Goal: Task Accomplishment & Management: Complete application form

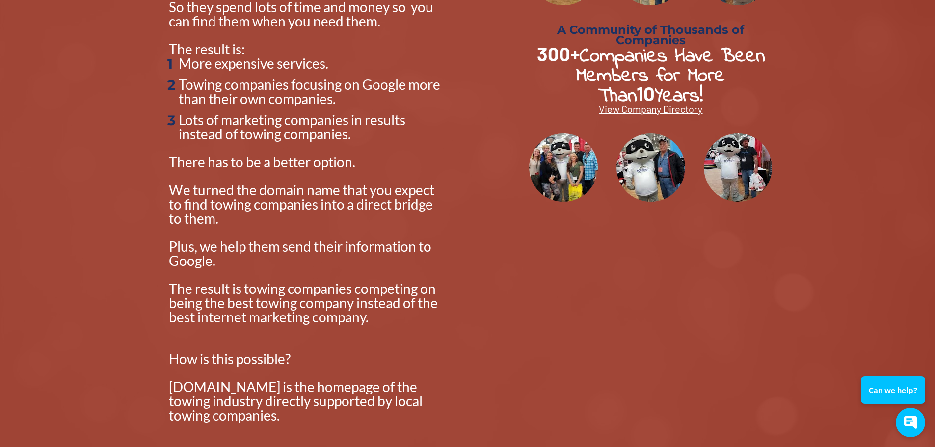
scroll to position [392, 0]
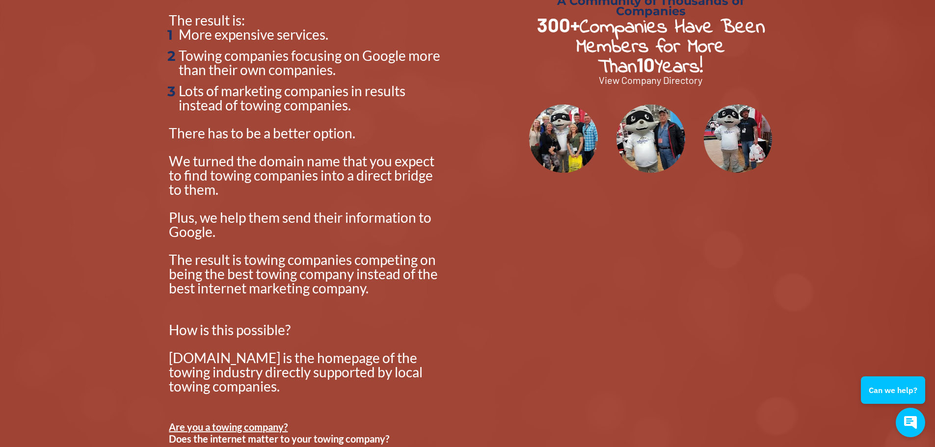
click at [633, 79] on span "View Company Directory" at bounding box center [651, 80] width 104 height 12
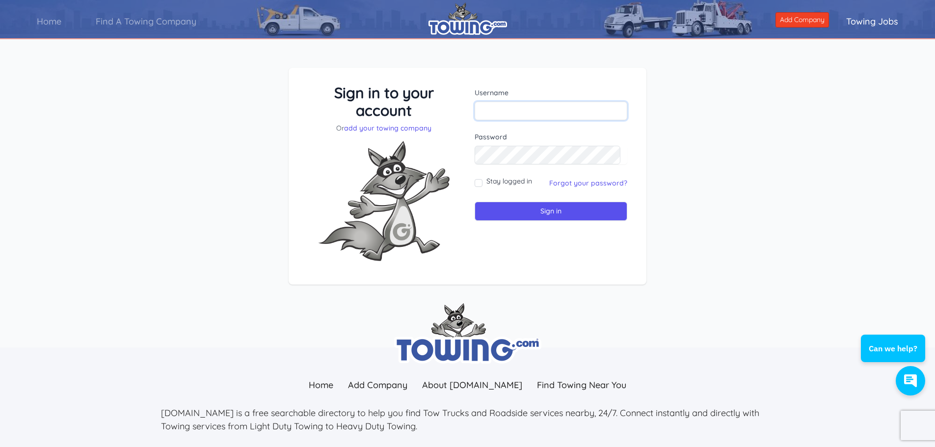
click at [521, 107] on input "text" at bounding box center [550, 111] width 153 height 19
type input "[PERSON_NAME][EMAIL_ADDRESS][DOMAIN_NAME]"
click at [476, 180] on input "Stay logged in" at bounding box center [478, 183] width 8 height 8
checkbox input "true"
click at [541, 211] on input "Sign in" at bounding box center [550, 211] width 153 height 19
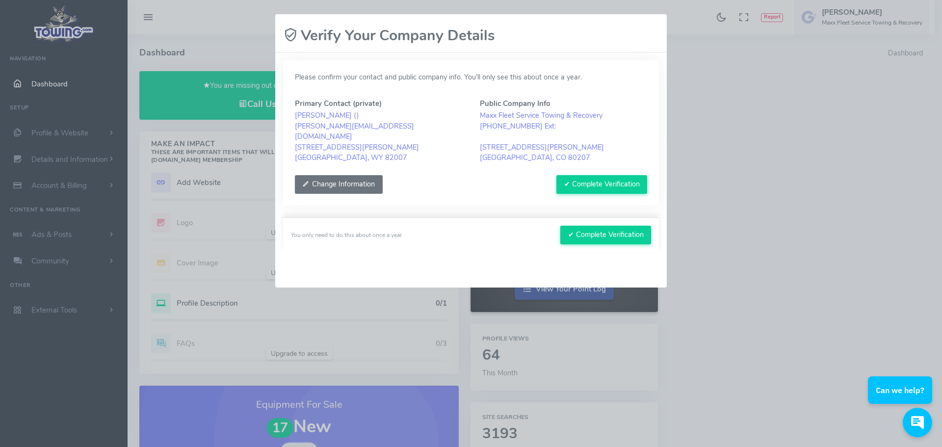
click at [341, 182] on button "Change Information" at bounding box center [339, 184] width 88 height 19
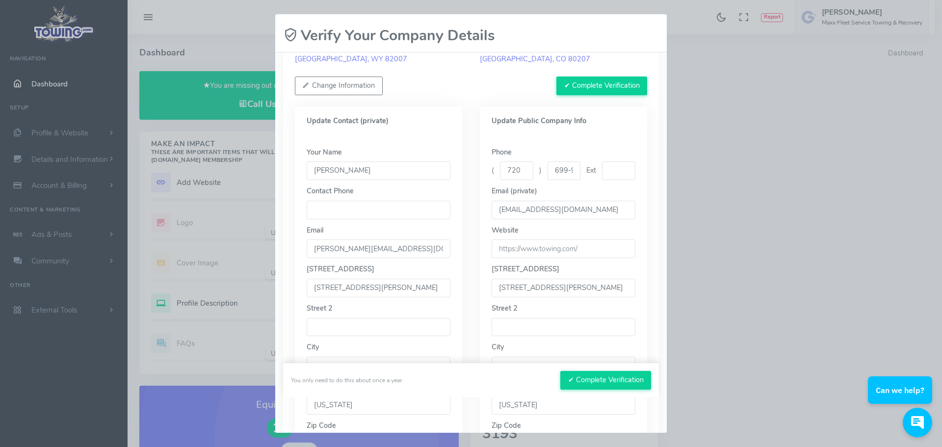
scroll to position [236, 0]
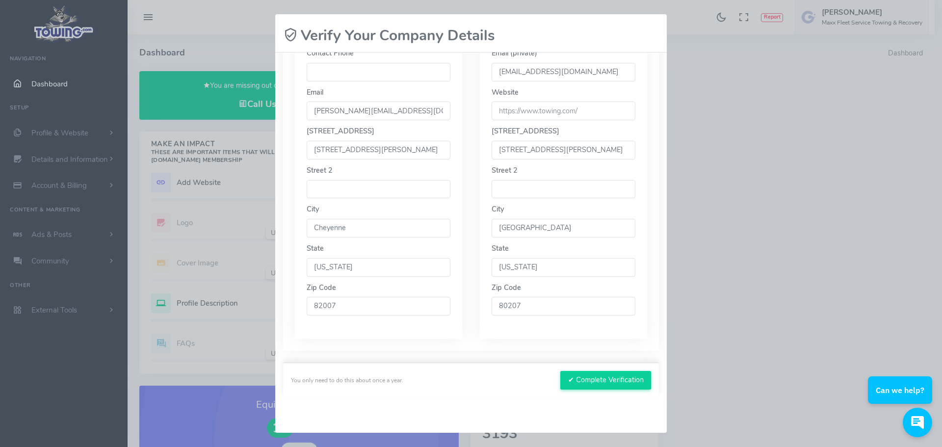
drag, startPoint x: 334, startPoint y: 232, endPoint x: 349, endPoint y: 228, distance: 15.2
click at [349, 228] on input "Cheyenne" at bounding box center [379, 228] width 144 height 19
type input "Denver"
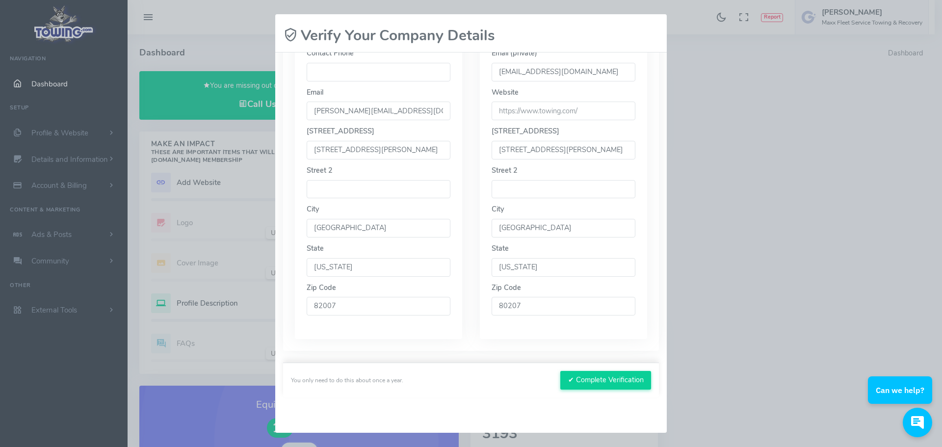
click at [341, 262] on select "Wyoming Alabama Alaska Arizona Arkansas California Colorado Connecticut Delawar…" at bounding box center [379, 267] width 144 height 19
click at [336, 268] on select "Wyoming Alabama Alaska Arizona Arkansas California Colorado Connecticut Delawar…" at bounding box center [379, 267] width 144 height 19
click at [336, 267] on select "Wyoming Alabama Alaska Arizona Arkansas California Colorado Connecticut Delawar…" at bounding box center [379, 267] width 144 height 19
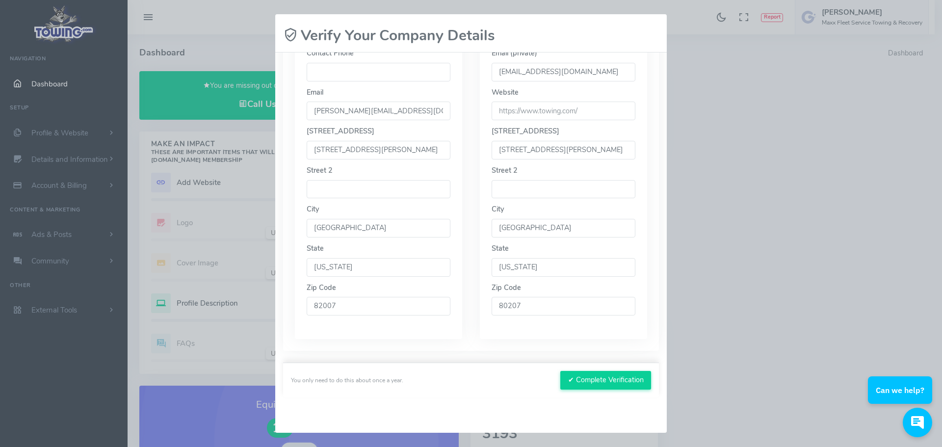
select select "CO"
click at [307, 258] on select "Wyoming Alabama Alaska Arizona Arkansas California Colorado Connecticut Delawar…" at bounding box center [379, 267] width 144 height 19
click at [329, 301] on input "82007" at bounding box center [379, 306] width 144 height 19
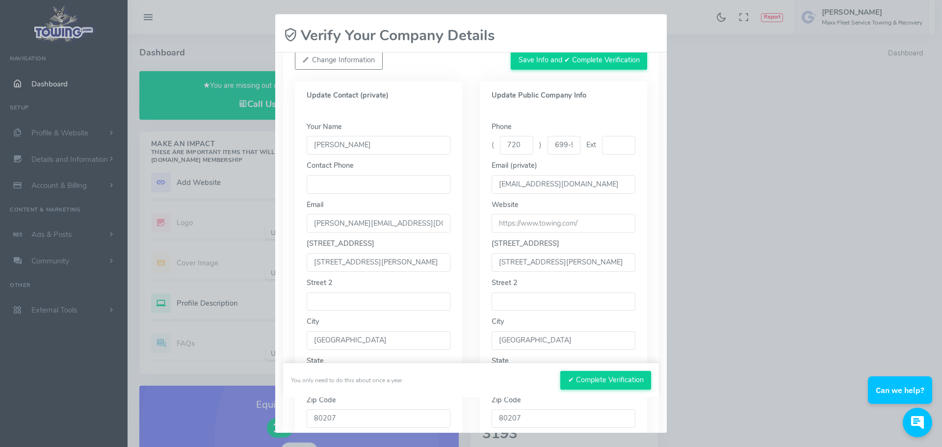
scroll to position [105, 0]
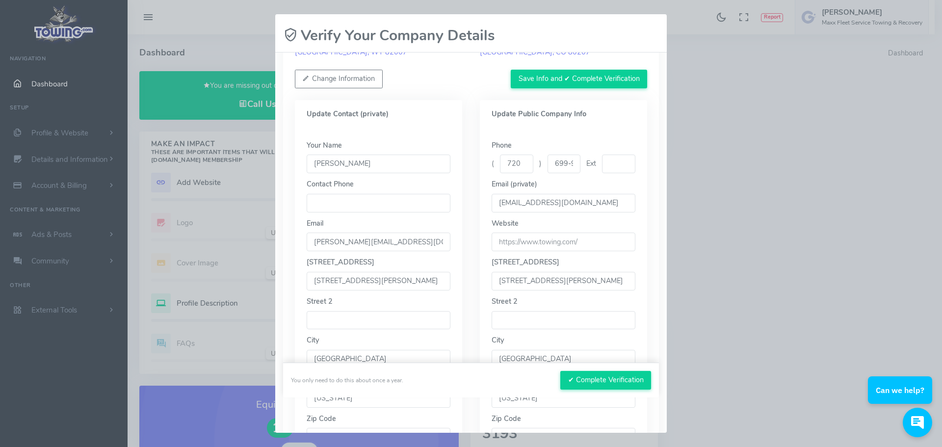
type input "80207"
click at [497, 240] on input "url" at bounding box center [564, 242] width 144 height 19
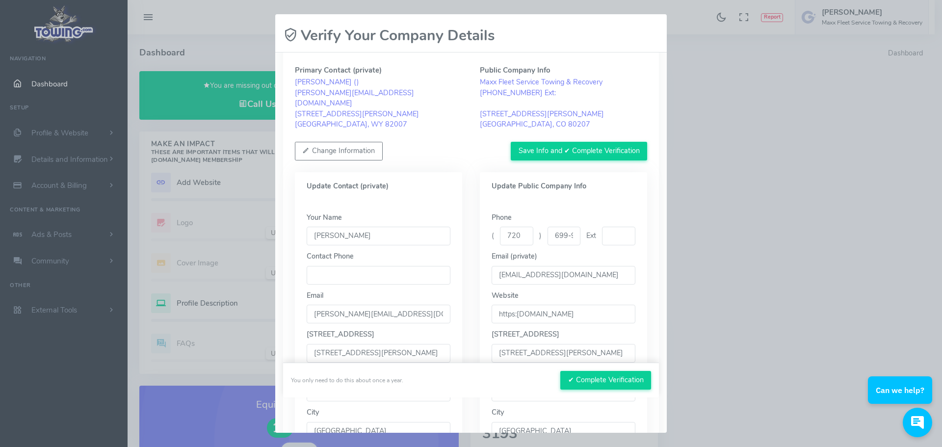
scroll to position [0, 0]
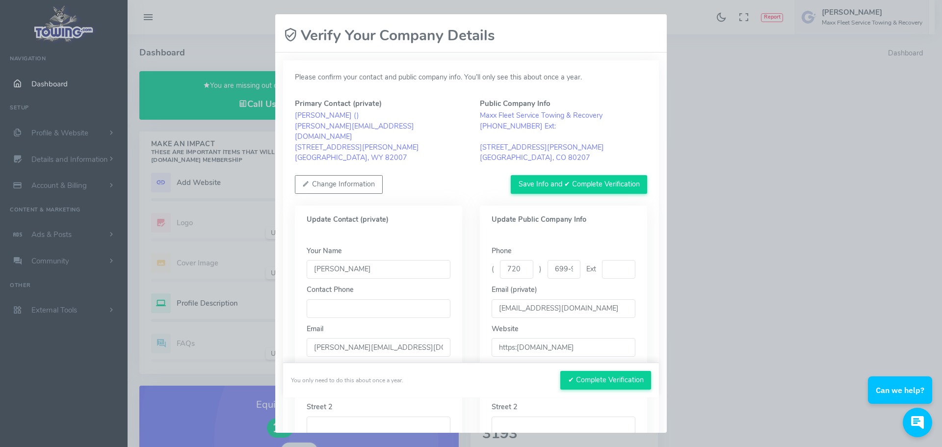
type input "https:maxfleetservice.com"
click at [358, 304] on input "tel" at bounding box center [379, 308] width 144 height 19
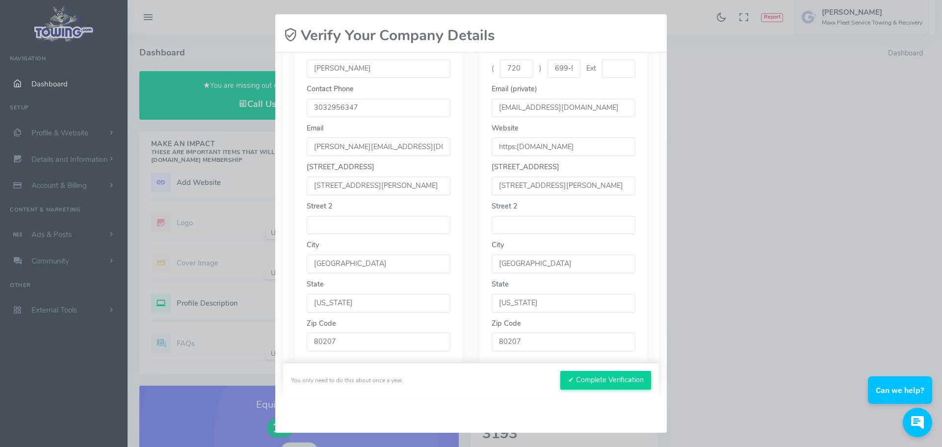
scroll to position [236, 0]
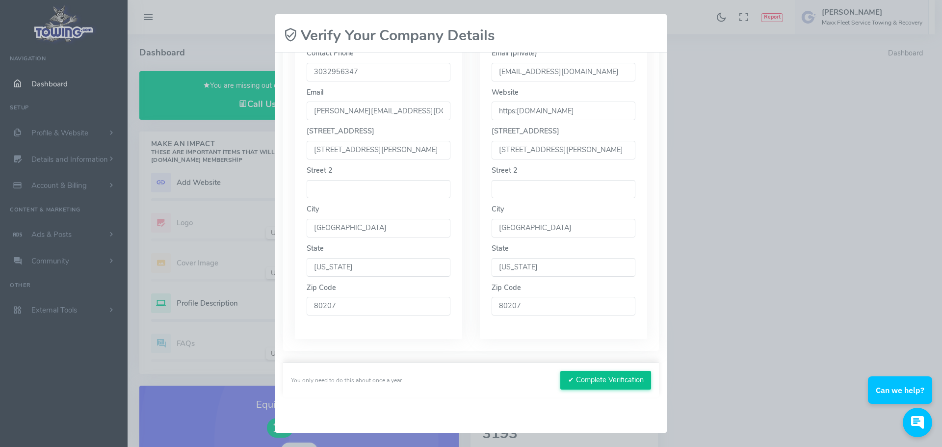
click at [601, 374] on button "✔ Complete Verification" at bounding box center [605, 380] width 91 height 19
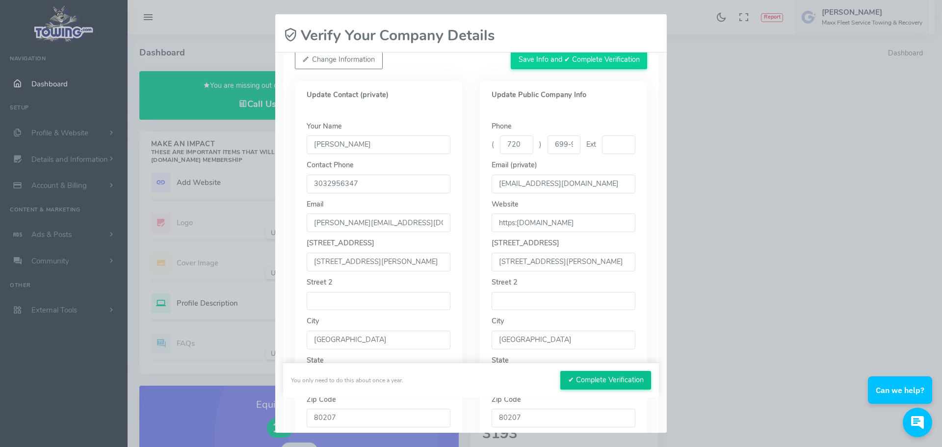
scroll to position [105, 0]
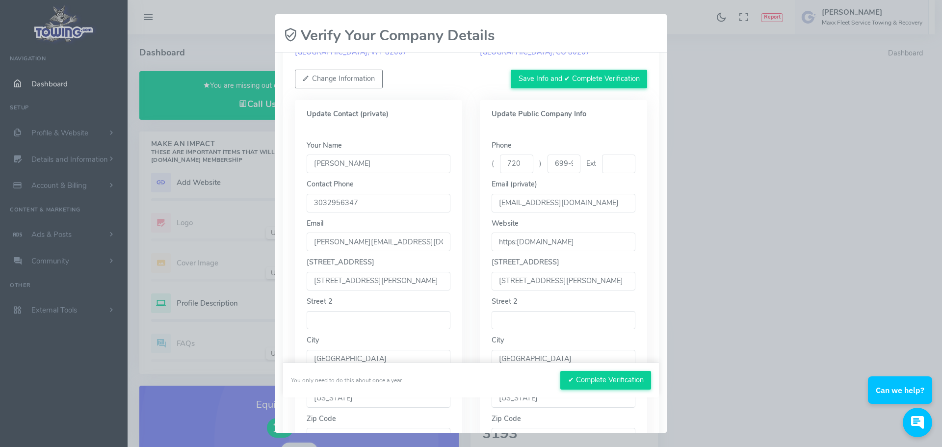
click at [326, 203] on input "3032956347" at bounding box center [379, 203] width 144 height 19
click at [341, 201] on input "303-2956347" at bounding box center [379, 203] width 144 height 19
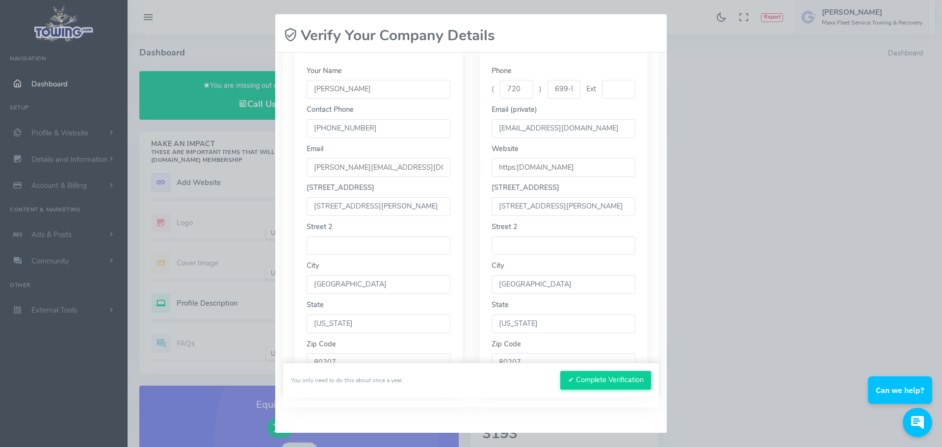
scroll to position [236, 0]
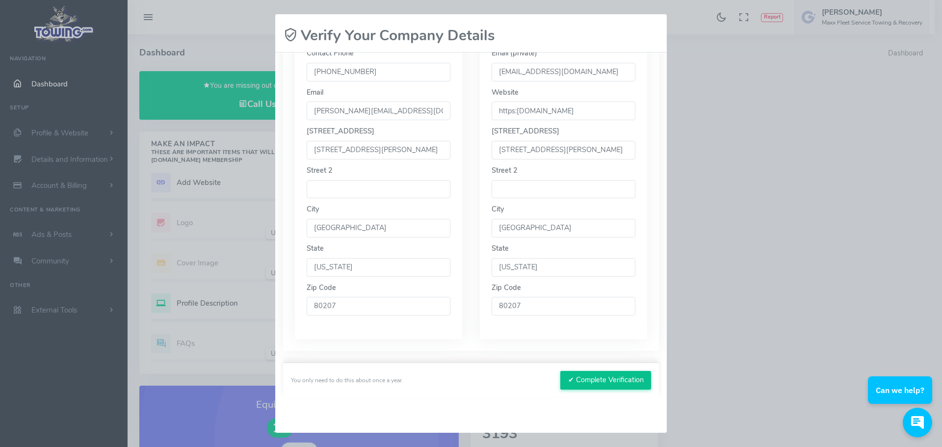
type input "303-295-6347"
click at [591, 372] on button "✔ Complete Verification" at bounding box center [605, 380] width 91 height 19
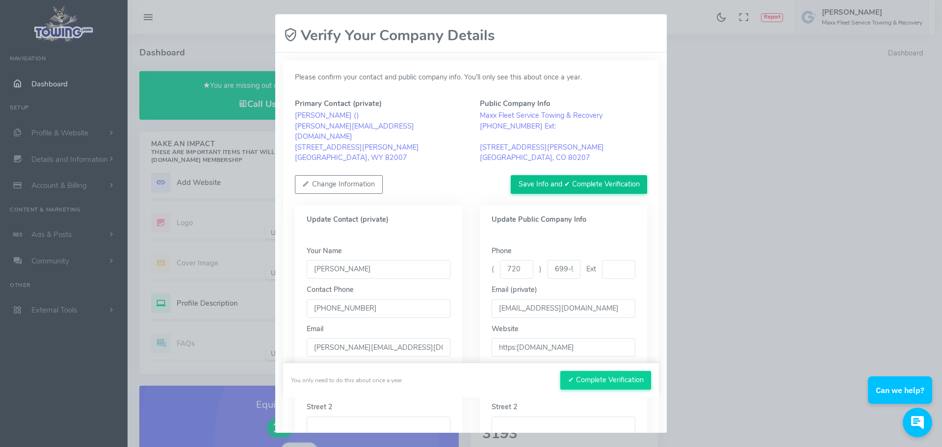
click at [580, 183] on button "Save Info and ✔ Complete Verification" at bounding box center [579, 184] width 136 height 19
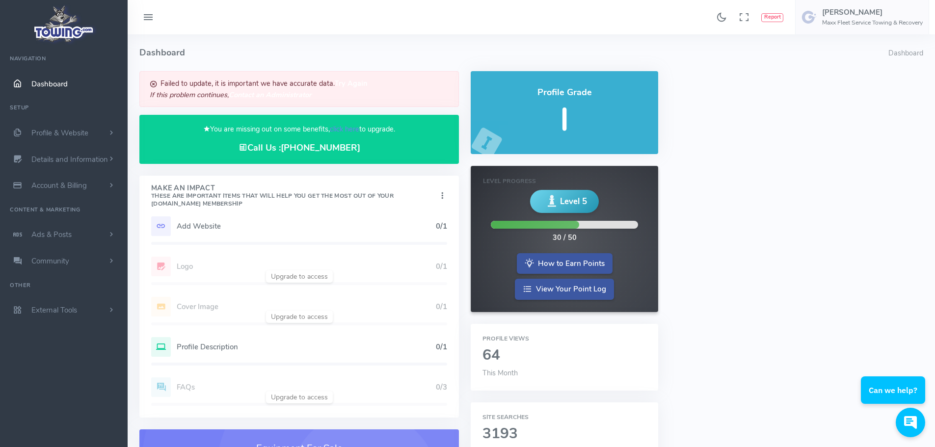
click at [442, 193] on icon at bounding box center [442, 195] width 10 height 13
click at [394, 213] on link "Show" at bounding box center [407, 214] width 78 height 17
click at [188, 223] on h5 "Add Website" at bounding box center [306, 226] width 259 height 8
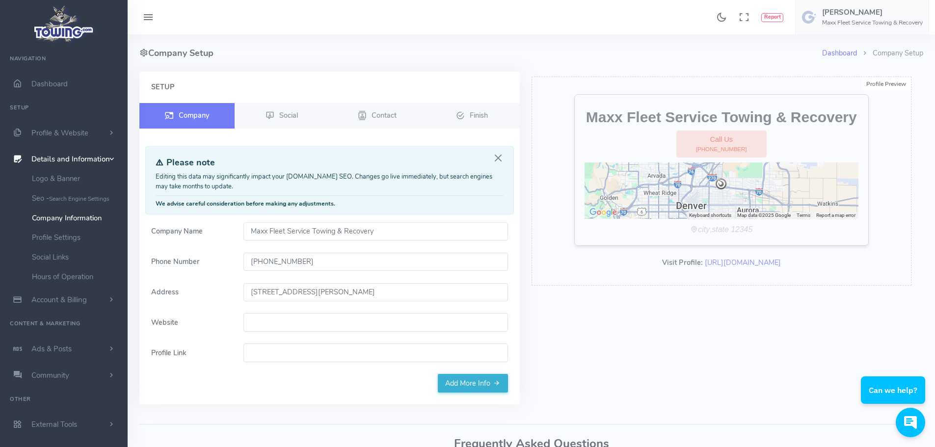
click at [259, 319] on input "Website" at bounding box center [375, 322] width 264 height 19
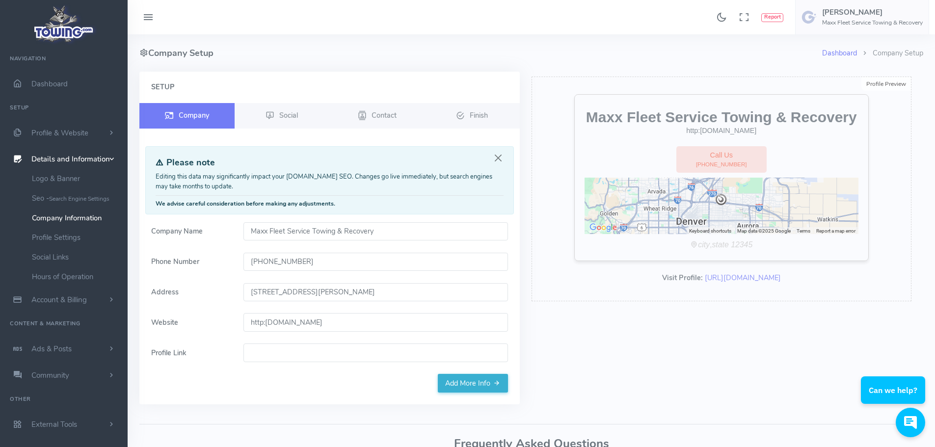
click at [265, 323] on input "http:maxxfleetservice.com" at bounding box center [375, 322] width 264 height 19
type input "www.maxxfleetservice.com"
click at [255, 350] on input "Profile Link" at bounding box center [375, 352] width 264 height 19
click at [468, 379] on link "Add More Info" at bounding box center [473, 383] width 70 height 19
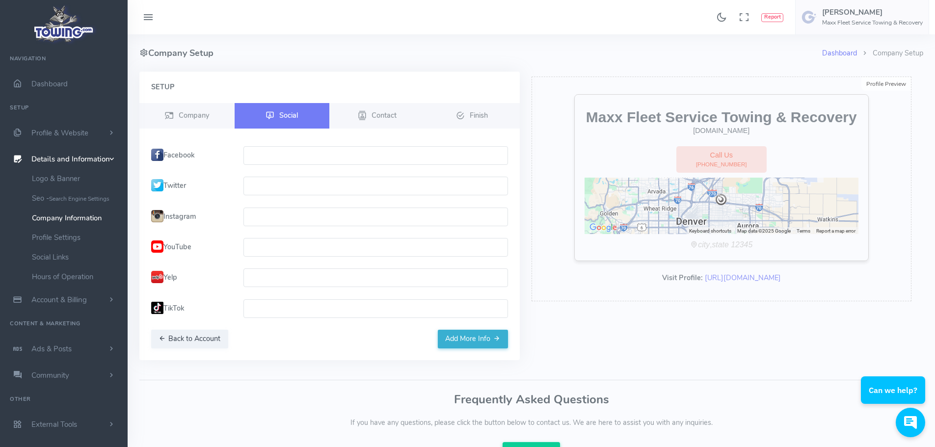
click at [489, 337] on button "Add More Info" at bounding box center [473, 339] width 70 height 19
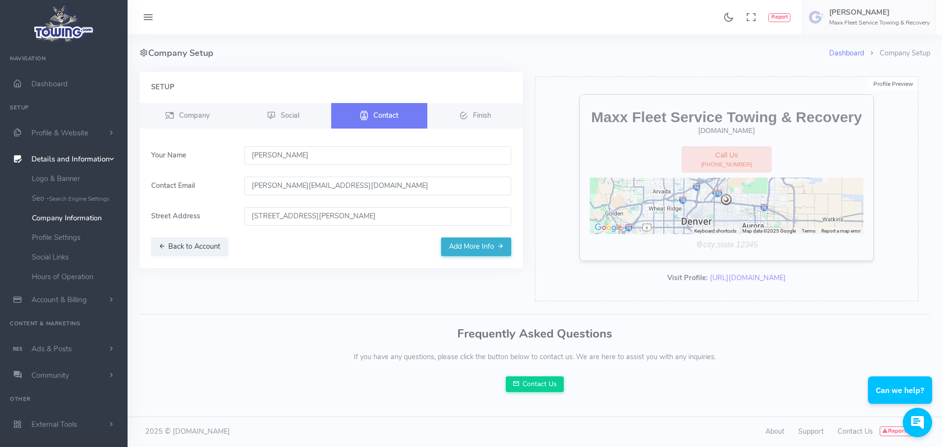
click at [480, 245] on button "Add More Info" at bounding box center [476, 246] width 70 height 19
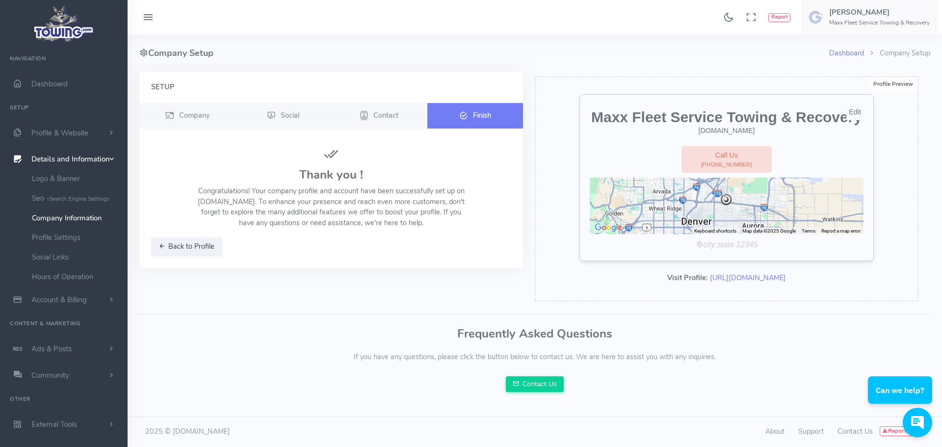
click at [857, 113] on div "Edit" at bounding box center [854, 113] width 17 height 16
click at [853, 110] on div "Edit" at bounding box center [854, 113] width 17 height 16
click at [163, 244] on icon "button" at bounding box center [161, 246] width 7 height 10
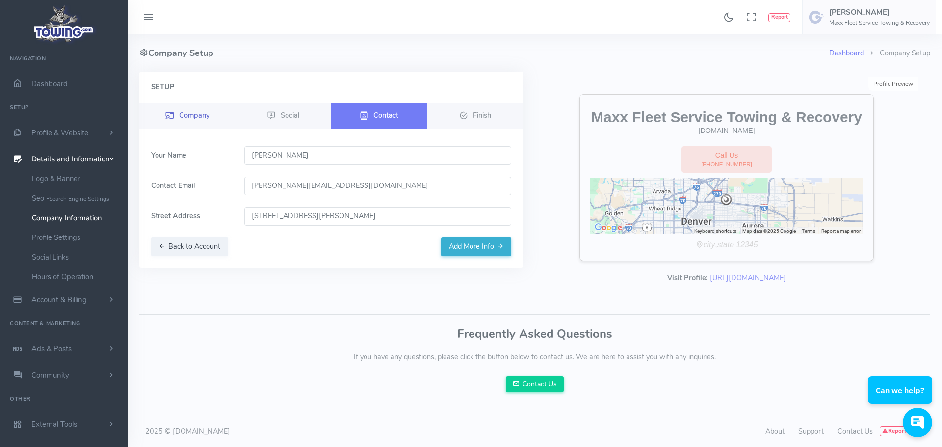
click at [182, 116] on span "Company" at bounding box center [194, 115] width 30 height 10
click at [184, 112] on span "Company" at bounding box center [194, 115] width 30 height 10
click at [191, 246] on button "Back to Account" at bounding box center [189, 246] width 77 height 19
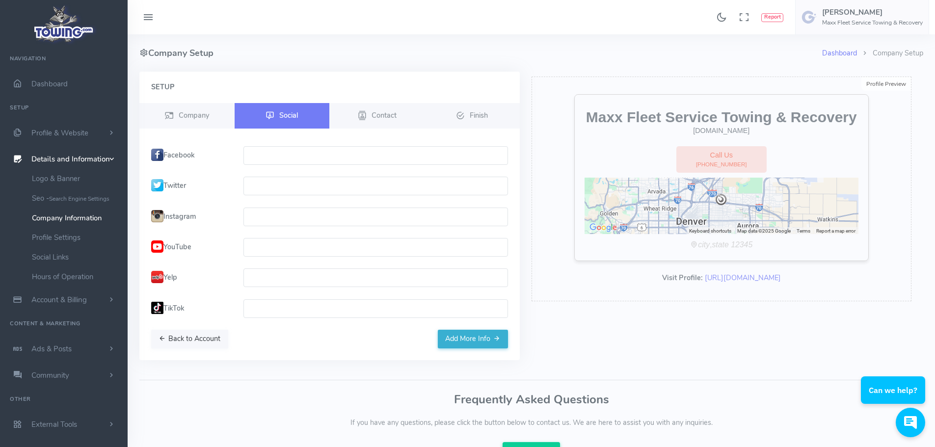
click at [168, 338] on button "Back to Account" at bounding box center [189, 339] width 77 height 19
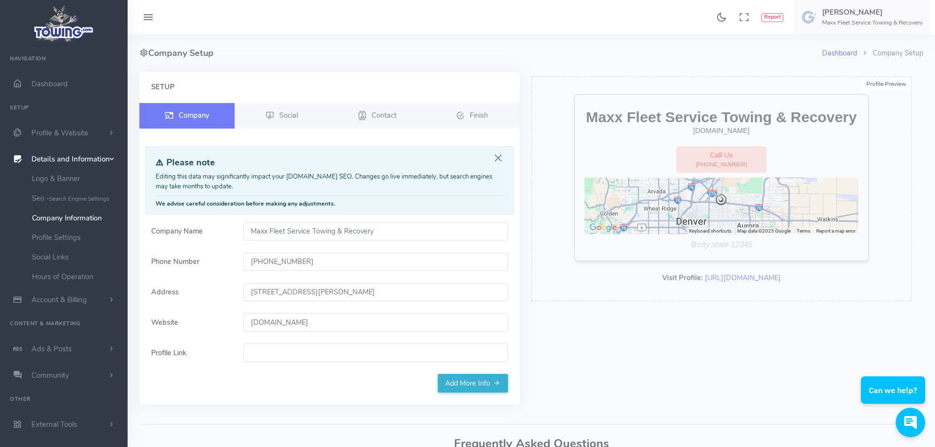
click at [245, 350] on input "Profile Link" at bounding box center [375, 352] width 264 height 19
paste input "https://maxxfleetservice.com/heavy-duty-towing"
click at [472, 379] on link "Add More Info" at bounding box center [473, 383] width 70 height 19
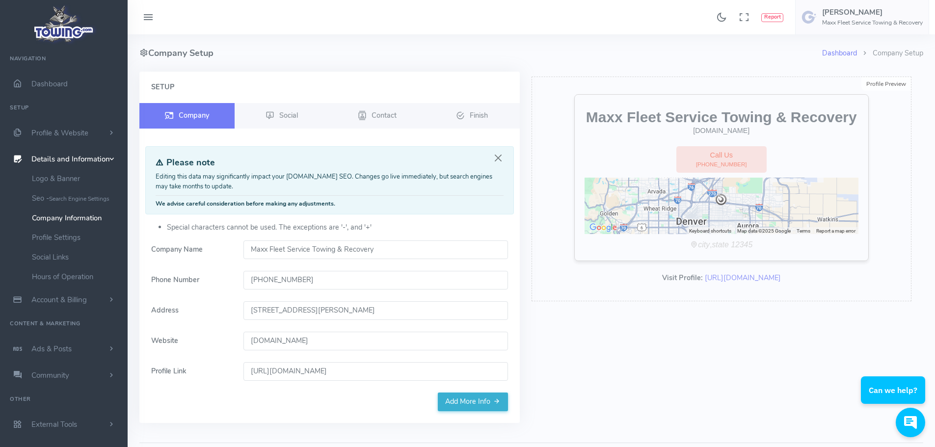
click at [268, 371] on input "https://maxxfleetservice.com/heavy-duty-towing" at bounding box center [375, 371] width 264 height 19
click at [270, 371] on input "https://maxxfleetservice.com/heavy-duty-towing" at bounding box center [375, 371] width 264 height 19
click at [314, 369] on input "httpsmaxxfleetservicecomheavy-duty-" at bounding box center [375, 371] width 264 height 19
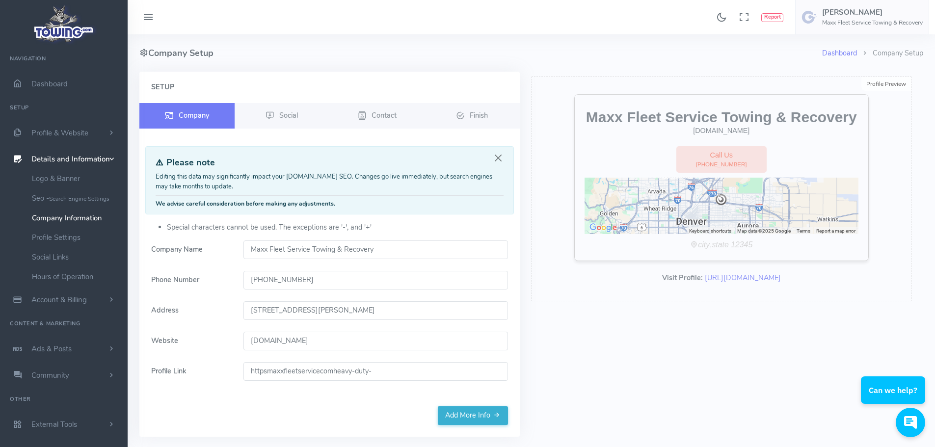
paste input "://maxxfleetservice.com/heavy-duty-towing"
click at [272, 369] on input "https://maxxfleetservice.com/heavy-duty-towing" at bounding box center [375, 371] width 264 height 19
click at [303, 370] on input "maxxfleetservicecomheavy-duty-towing" at bounding box center [375, 371] width 264 height 19
click at [343, 372] on input "maxxfleetservicecomheavy-duty-towing" at bounding box center [375, 371] width 264 height 19
drag, startPoint x: 371, startPoint y: 370, endPoint x: 228, endPoint y: 373, distance: 143.3
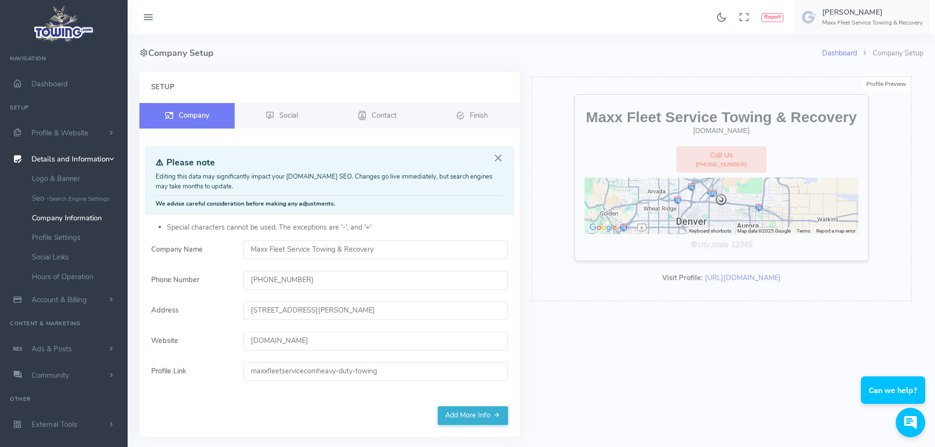
click at [228, 373] on div "Profile Link maxxfleetservicecomheavy-duty-towing Special characters cannot be …" at bounding box center [329, 378] width 368 height 32
type input "g"
click at [488, 420] on link "Add More Info" at bounding box center [473, 415] width 70 height 19
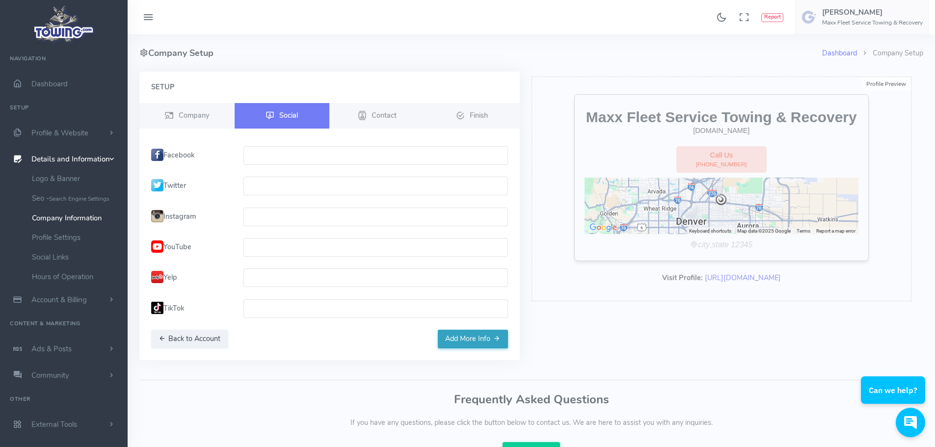
click at [471, 335] on button "Add More Info" at bounding box center [473, 339] width 70 height 19
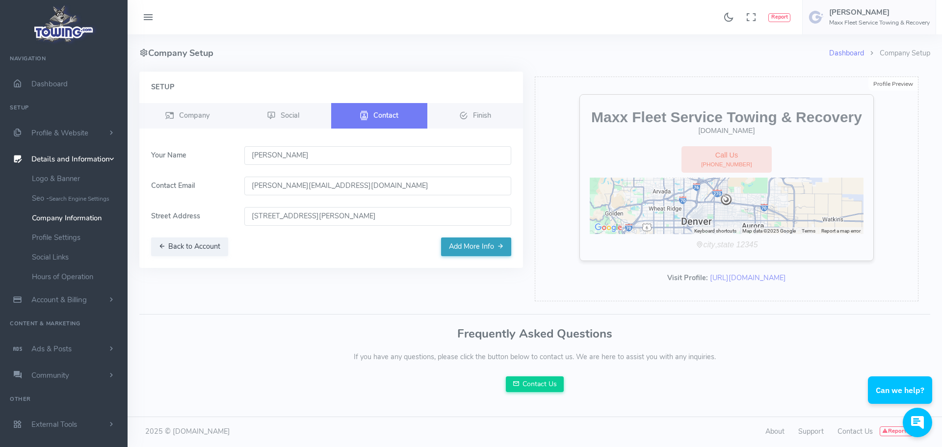
click at [481, 244] on button "Add More Info" at bounding box center [476, 246] width 70 height 19
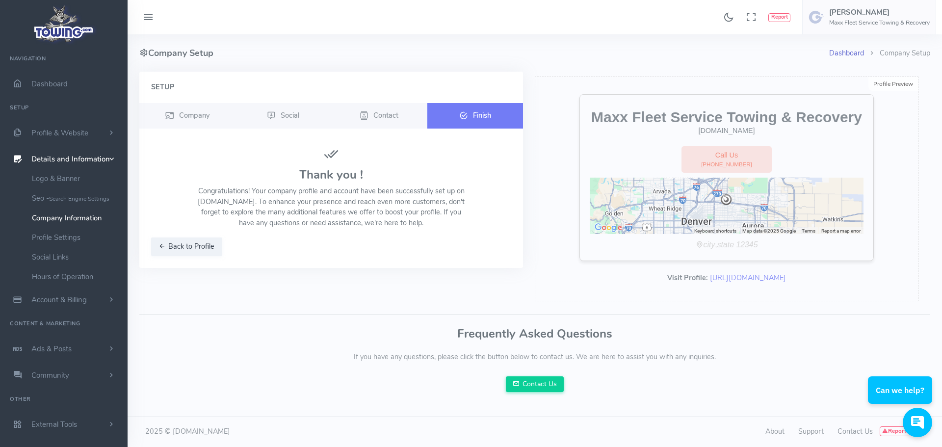
click at [847, 51] on link "Dashboard" at bounding box center [846, 53] width 35 height 10
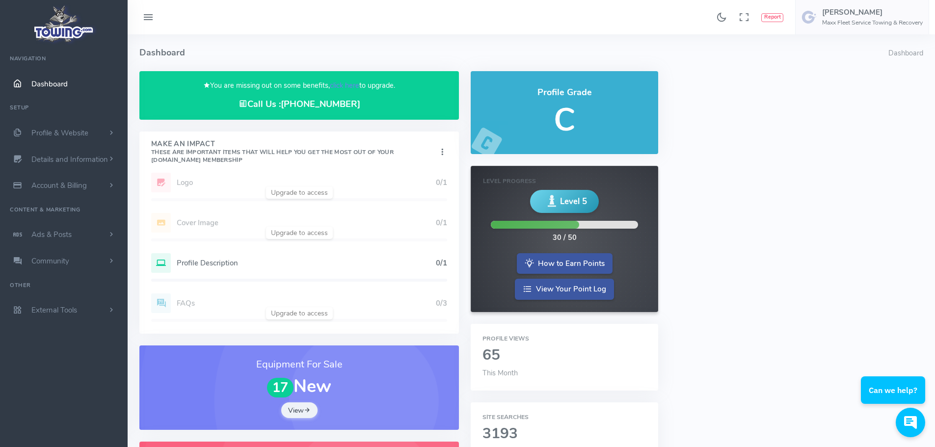
click at [158, 184] on div "Add Website 1/1 Logo 0/1 Cover Image 0/1 Profile Description 0/1 FAQs 0/3" at bounding box center [298, 253] width 319 height 161
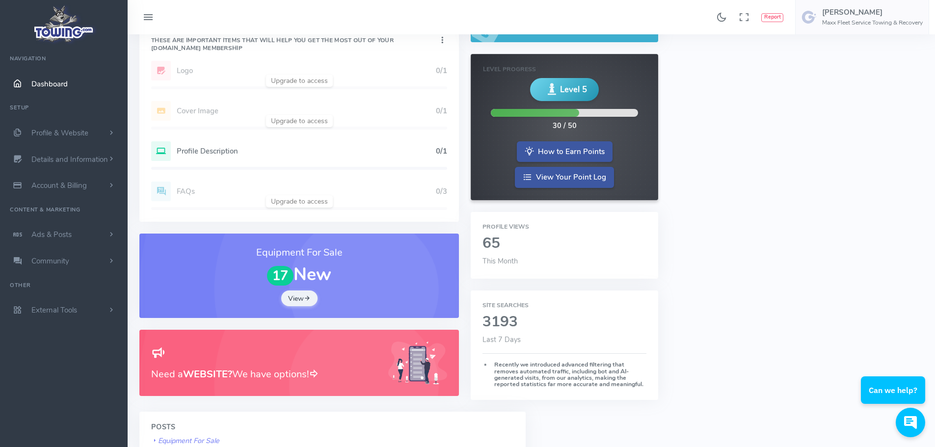
scroll to position [131, 0]
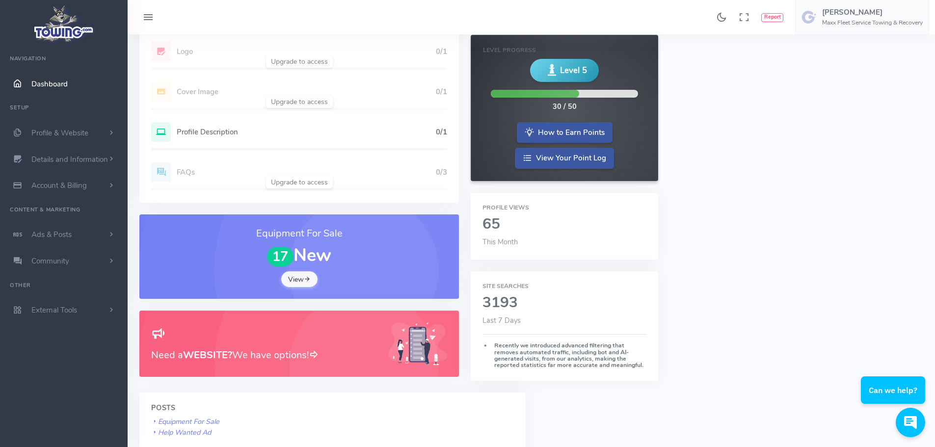
click at [304, 276] on icon at bounding box center [307, 279] width 7 height 9
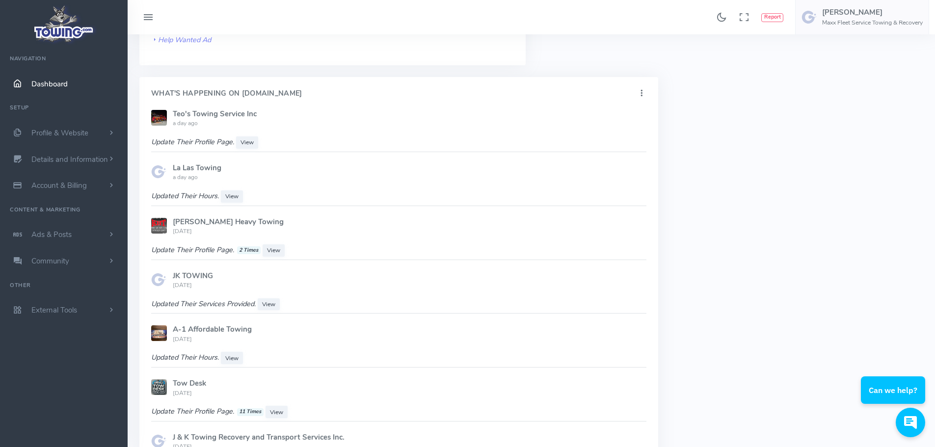
scroll to position [392, 0]
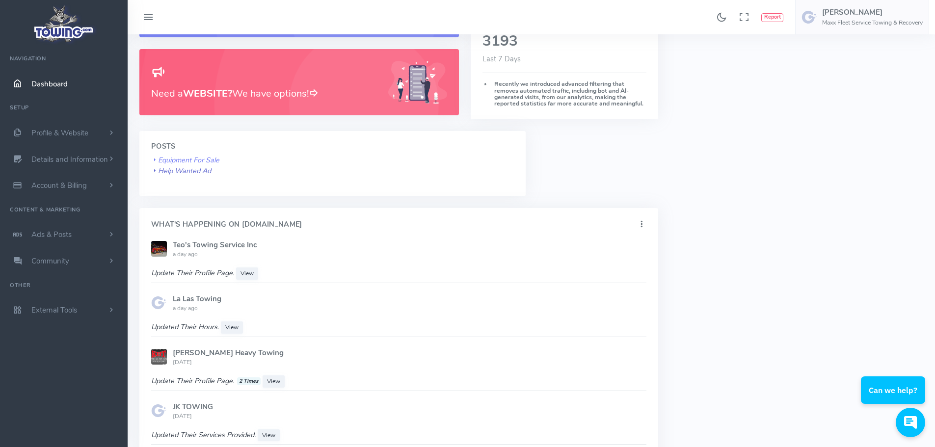
click at [164, 172] on icon "Help Wanted Ad" at bounding box center [181, 171] width 60 height 10
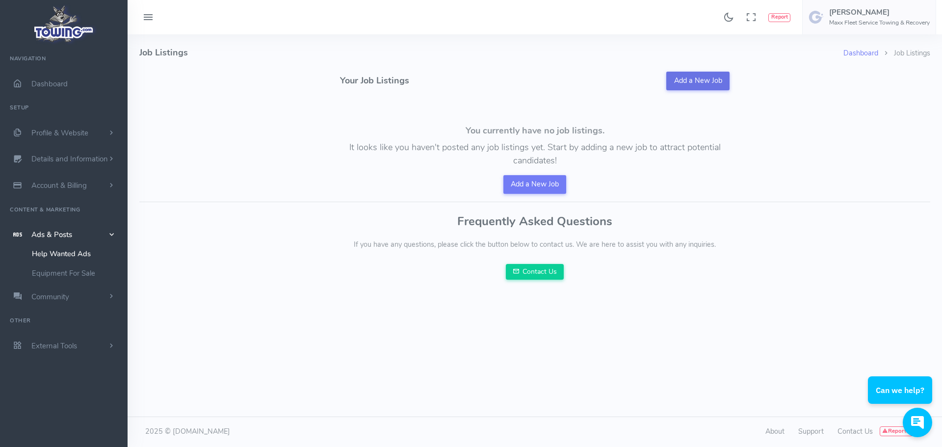
click at [698, 78] on link "Add a New Job" at bounding box center [697, 81] width 63 height 19
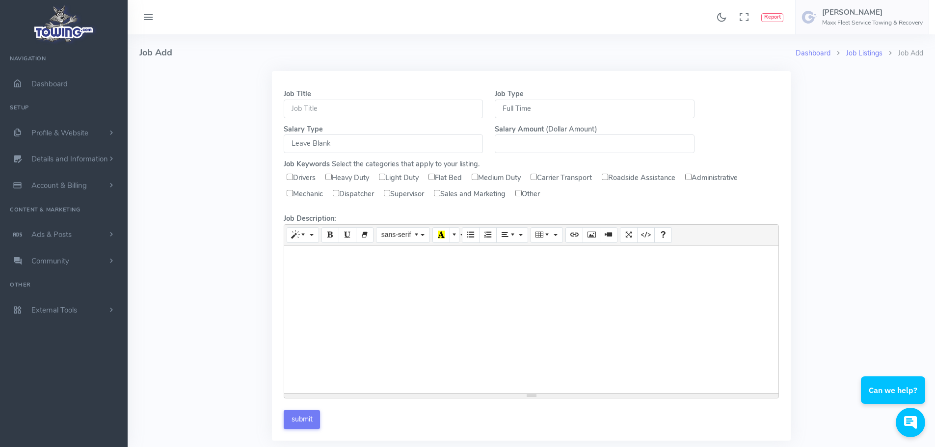
click at [344, 141] on select "Leave Blank Per Hour Daily Weekly Monthly" at bounding box center [383, 143] width 199 height 19
select select "WEEK"
click at [284, 134] on select "Leave Blank Per Hour Daily Weekly Monthly" at bounding box center [383, 143] width 199 height 19
click at [521, 141] on input "number" at bounding box center [594, 143] width 199 height 19
type input "-2"
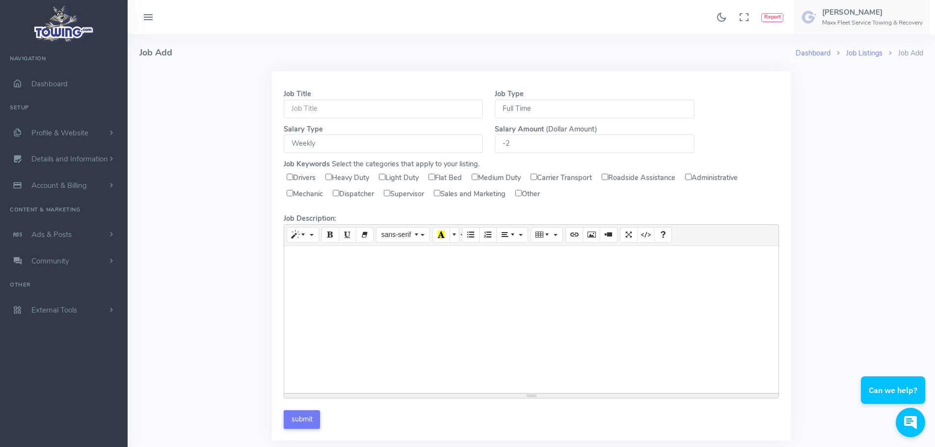
click at [682, 147] on input "-2" at bounding box center [594, 143] width 199 height 19
click at [331, 178] on input "Heavy Duty" at bounding box center [328, 177] width 6 height 6
checkbox input "true"
click at [385, 177] on input "Light Duty" at bounding box center [382, 177] width 6 height 6
checkbox input "true"
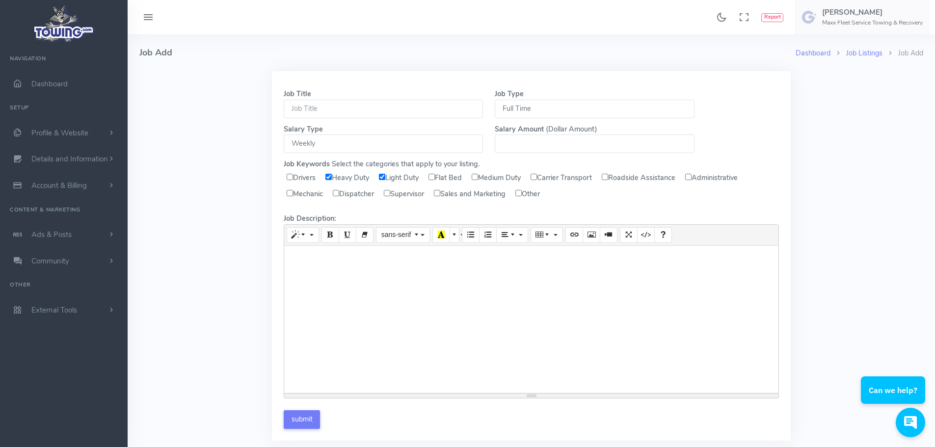
click at [435, 177] on input "Flat Bed" at bounding box center [431, 177] width 6 height 6
checkbox input "true"
click at [478, 175] on input "Medium Duty" at bounding box center [474, 177] width 6 height 6
checkbox input "true"
click at [521, 138] on input "number" at bounding box center [594, 143] width 199 height 19
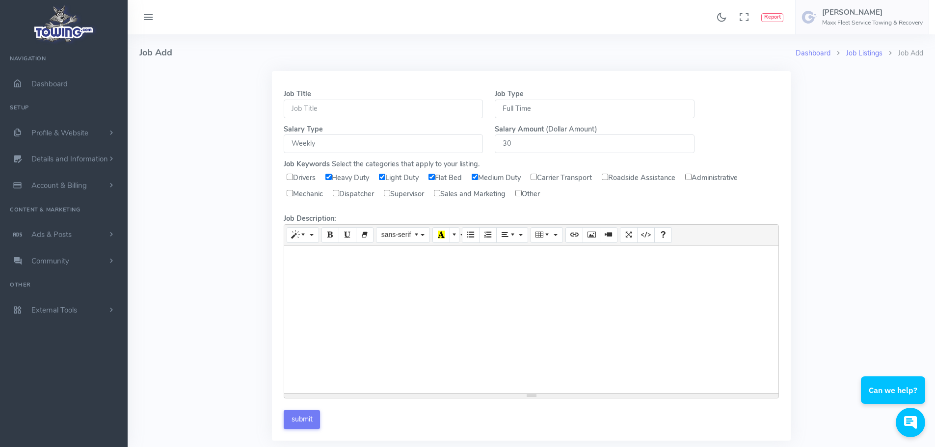
type input "3"
click at [289, 172] on label "Drivers" at bounding box center [302, 178] width 35 height 15
click at [289, 174] on input "Drivers" at bounding box center [290, 177] width 6 height 6
checkbox input "true"
click at [291, 262] on div at bounding box center [531, 319] width 494 height 147
